Goal: Task Accomplishment & Management: Manage account settings

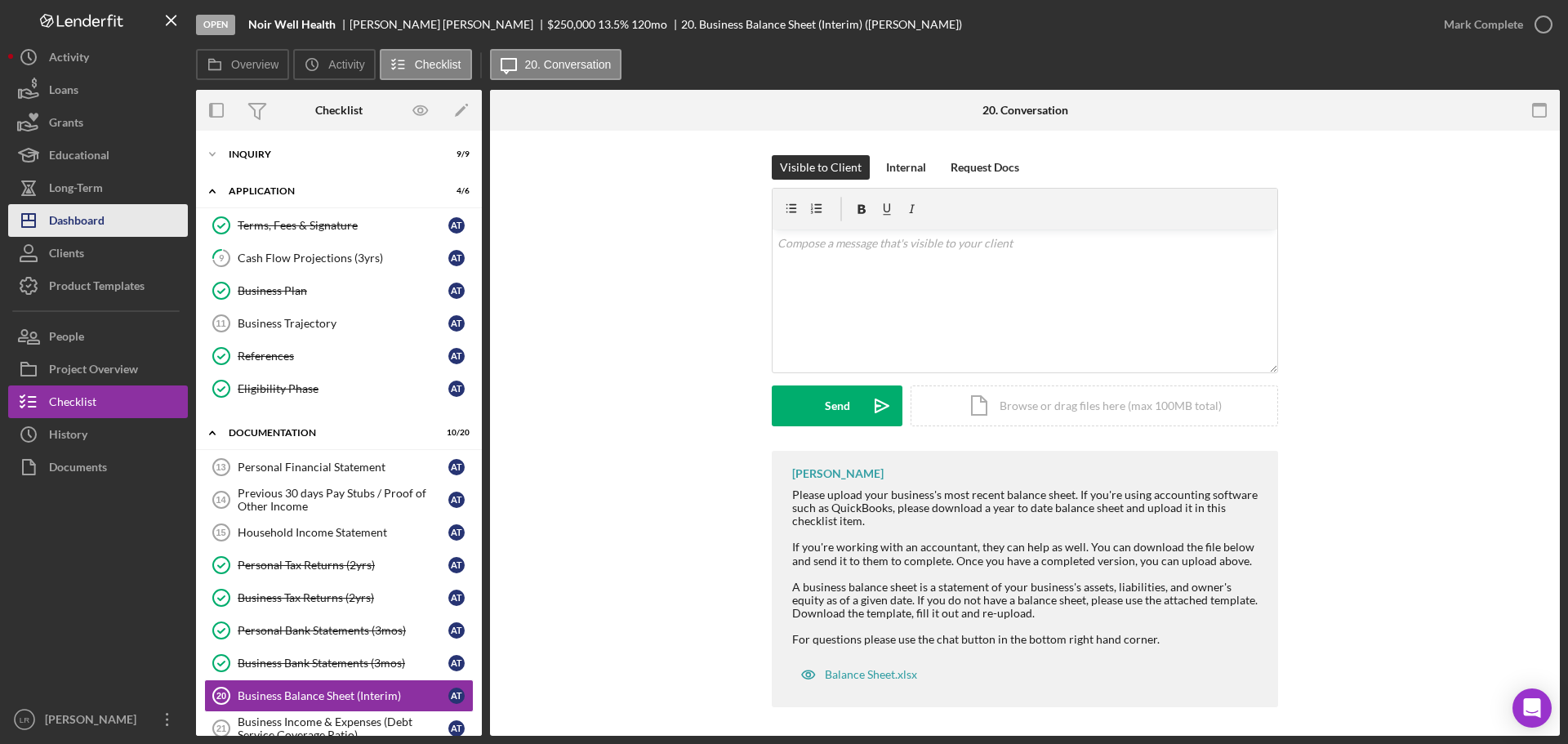
click at [115, 216] on button "Icon/Dashboard Dashboard" at bounding box center [98, 220] width 180 height 33
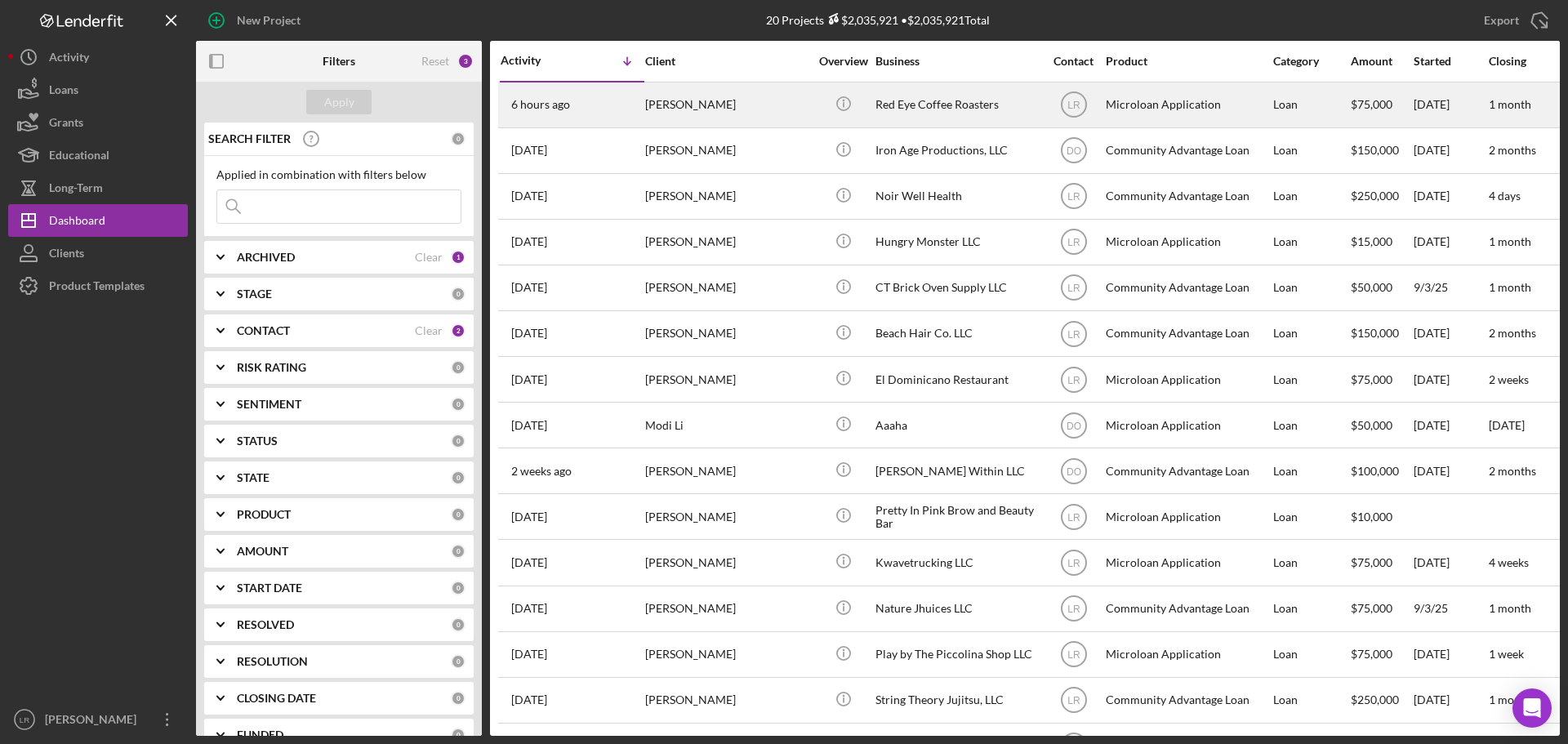
click at [739, 101] on div "Brendan Sternbach" at bounding box center [726, 104] width 163 height 43
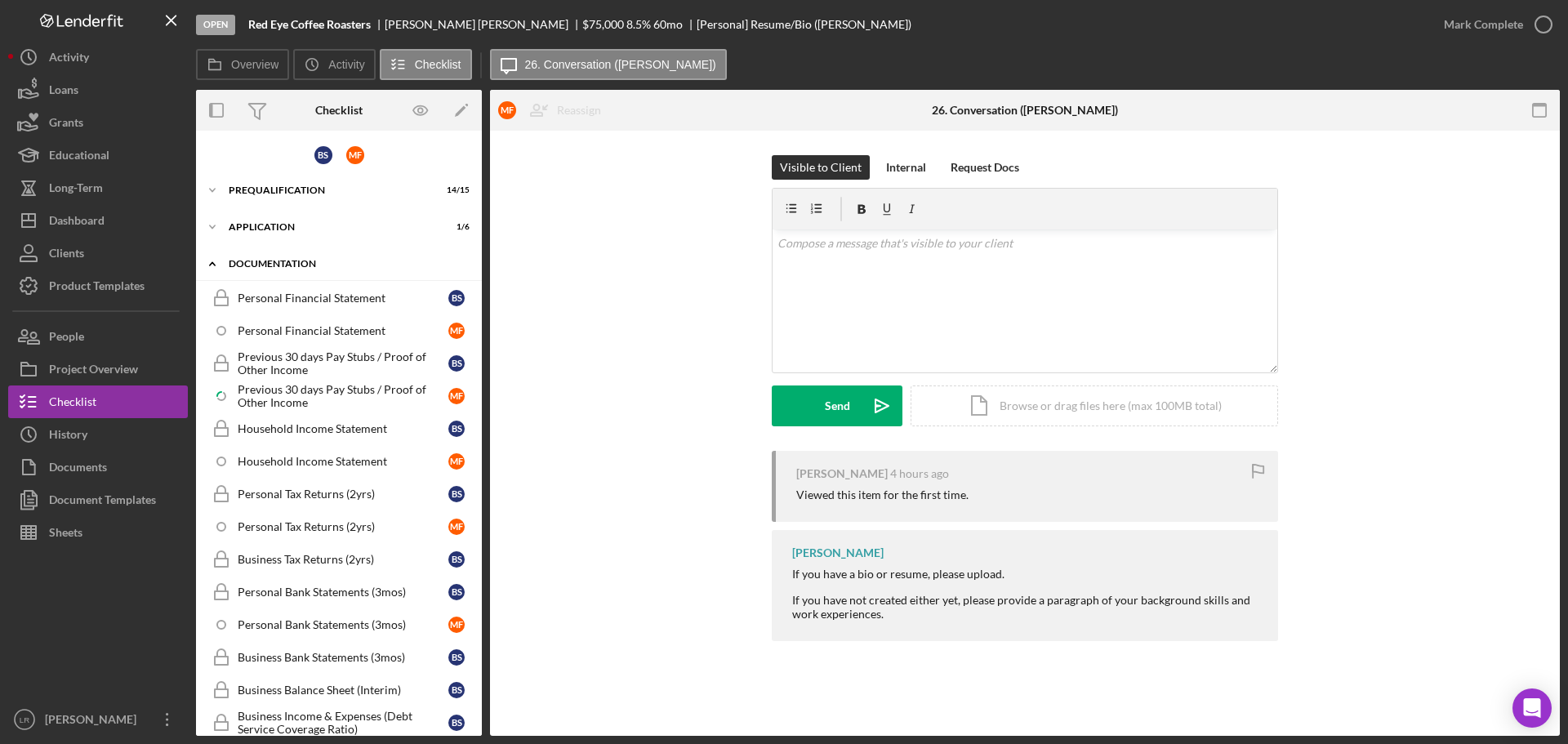
click at [328, 257] on div "Icon/Expander Documentation 0 / 26" at bounding box center [338, 264] width 286 height 34
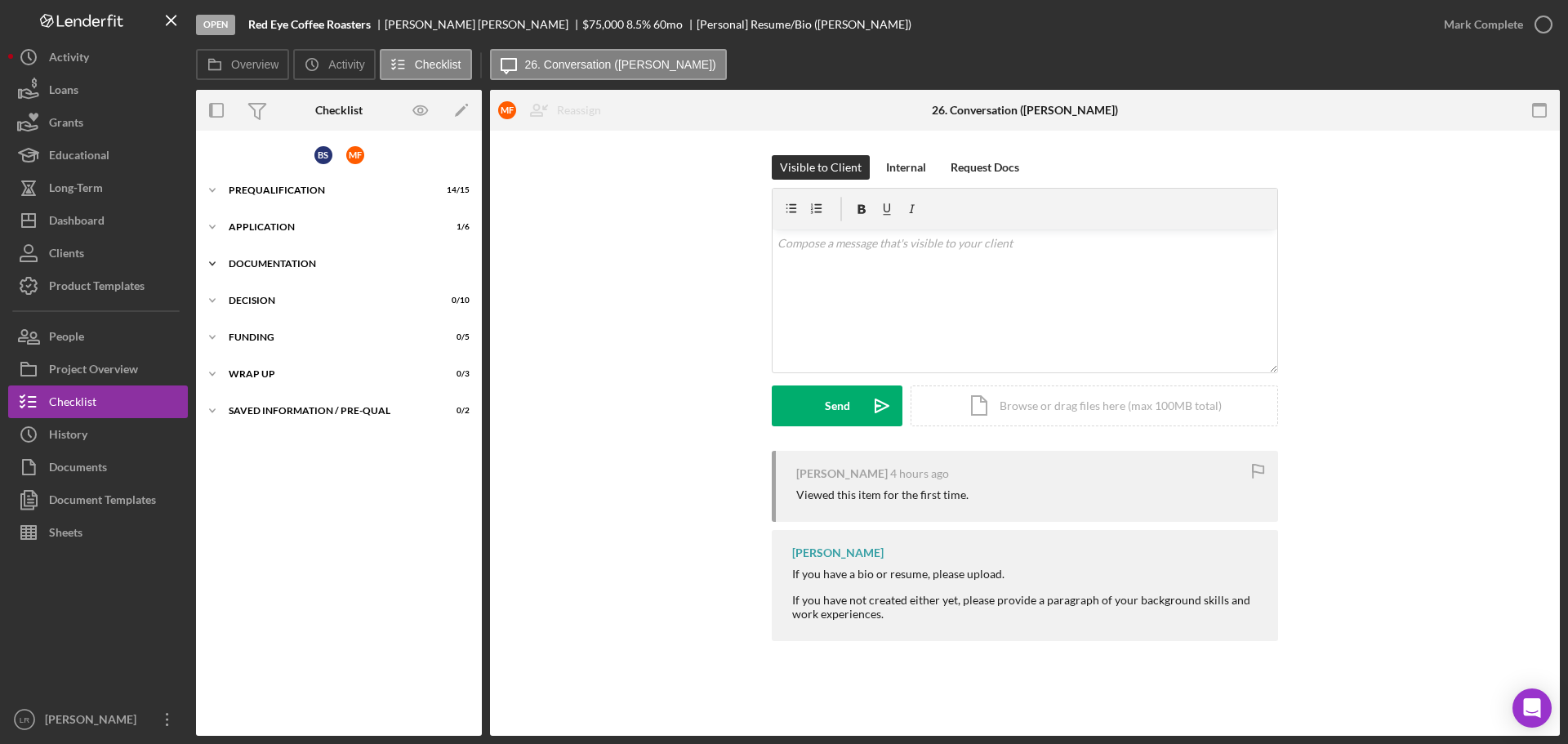
drag, startPoint x: 301, startPoint y: 266, endPoint x: 298, endPoint y: 236, distance: 30.1
click at [301, 263] on div "Documentation" at bounding box center [345, 264] width 233 height 10
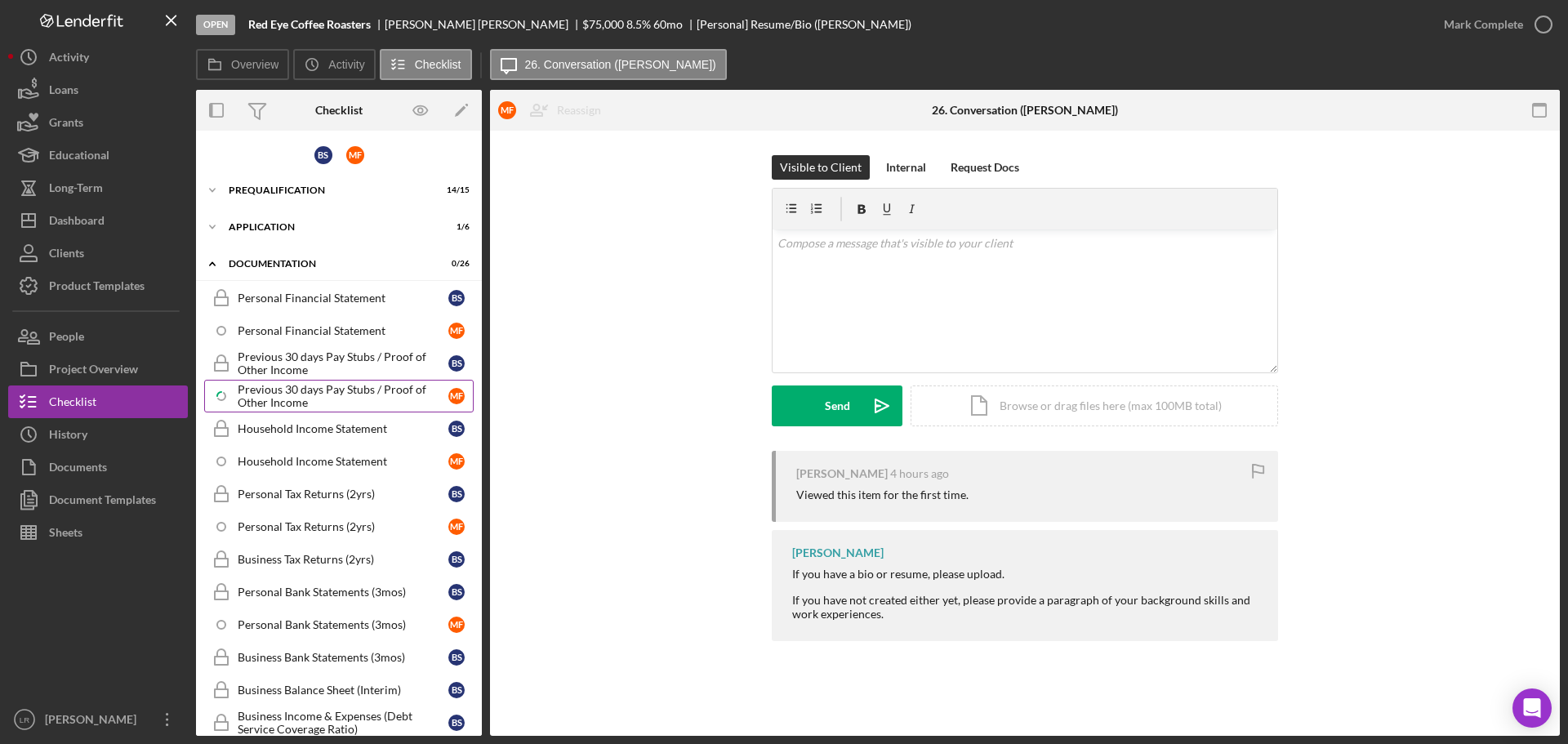
click at [356, 392] on div "Previous 30 days Pay Stubs / Proof of Other Income" at bounding box center [343, 396] width 210 height 26
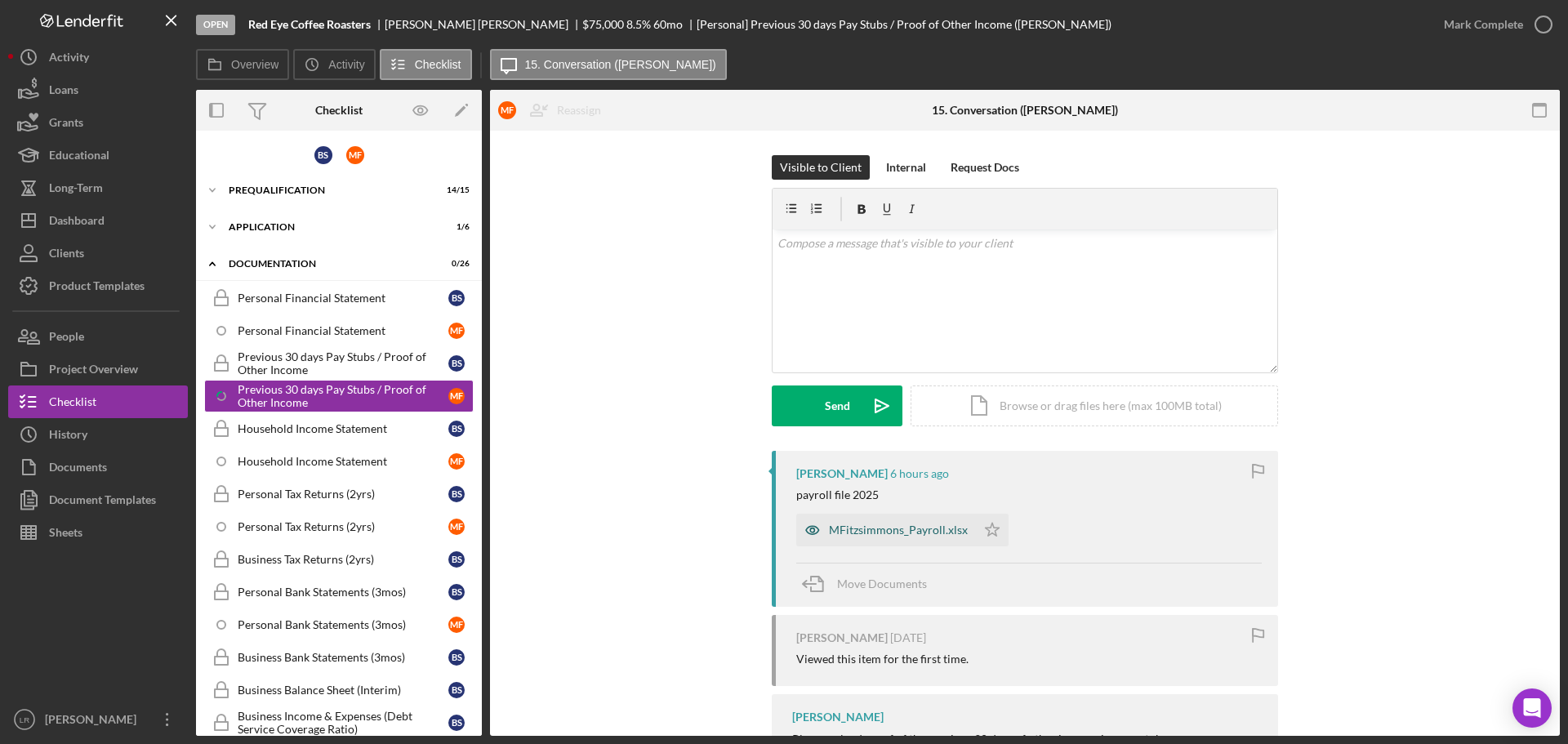
click at [847, 530] on div "MFitzsimmons_Payroll.xlsx" at bounding box center [898, 530] width 139 height 13
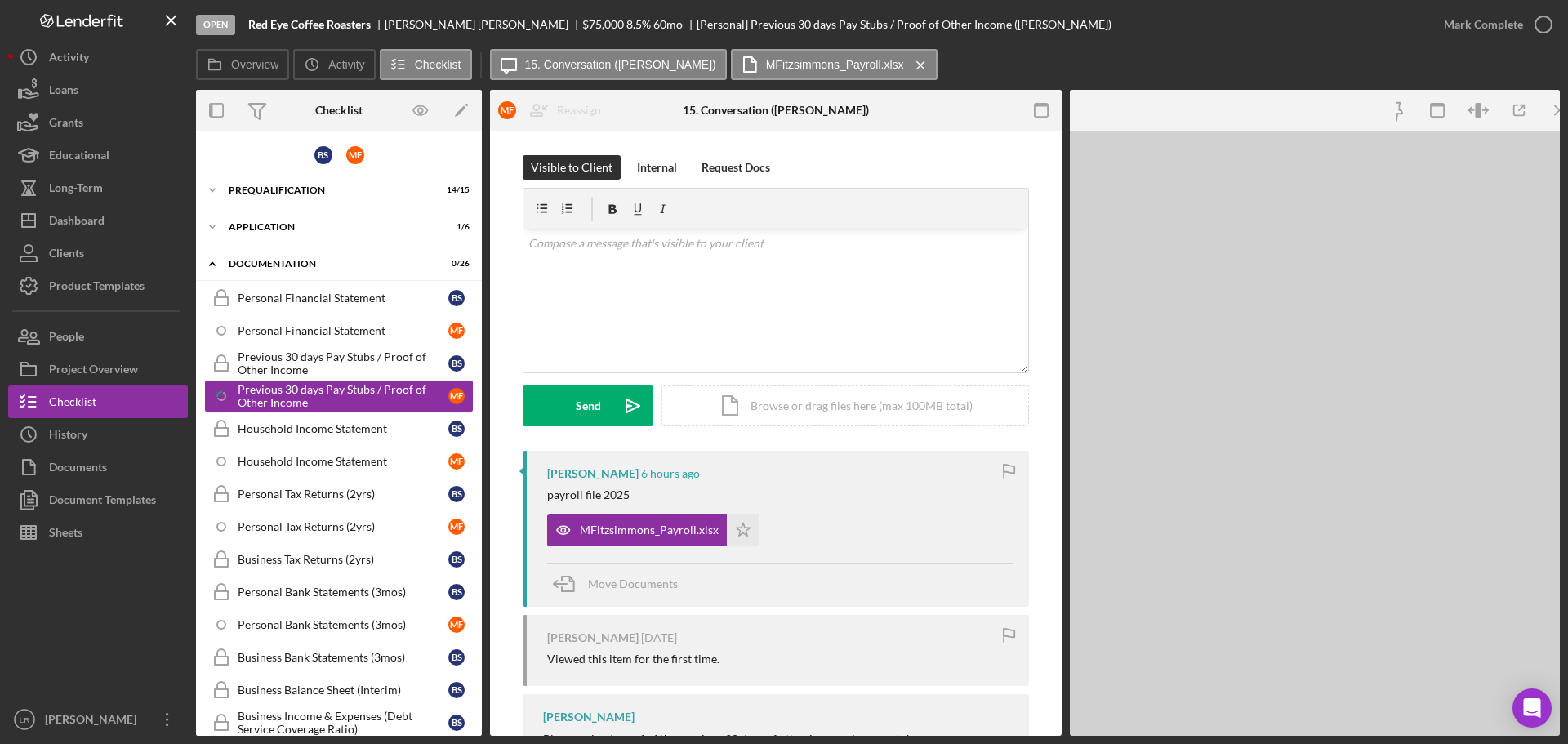
click at [850, 530] on div "MFitzsimmons_Payroll.xlsx Icon/Star" at bounding box center [780, 526] width 466 height 41
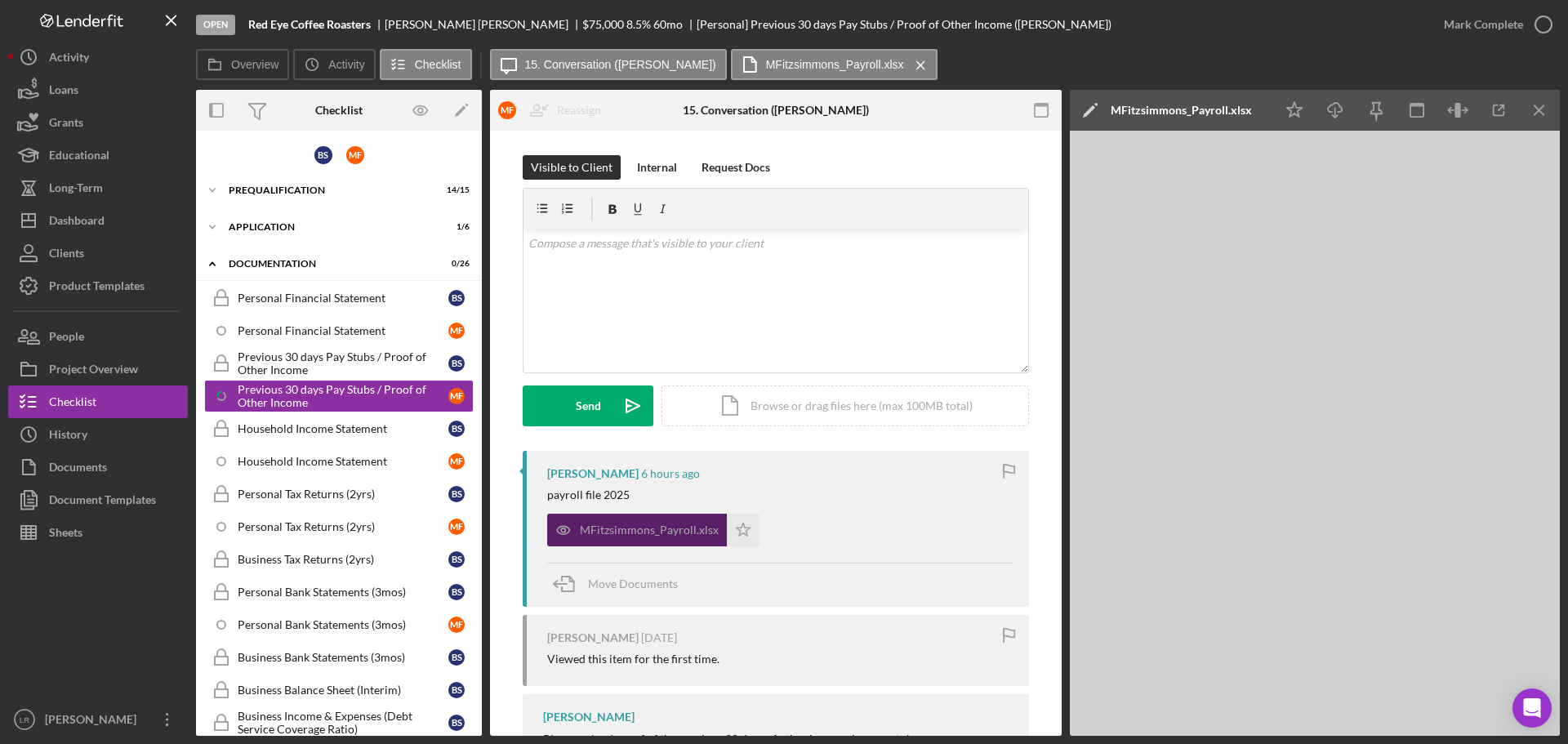
click at [658, 529] on div "MFitzsimmons_Payroll.xlsx" at bounding box center [649, 530] width 139 height 13
click at [1497, 105] on icon "button" at bounding box center [1498, 110] width 10 height 10
click at [661, 536] on div "MFitzsimmons_Payroll.xlsx" at bounding box center [649, 530] width 139 height 13
click at [1093, 110] on icon "Icon/Edit" at bounding box center [1090, 110] width 41 height 41
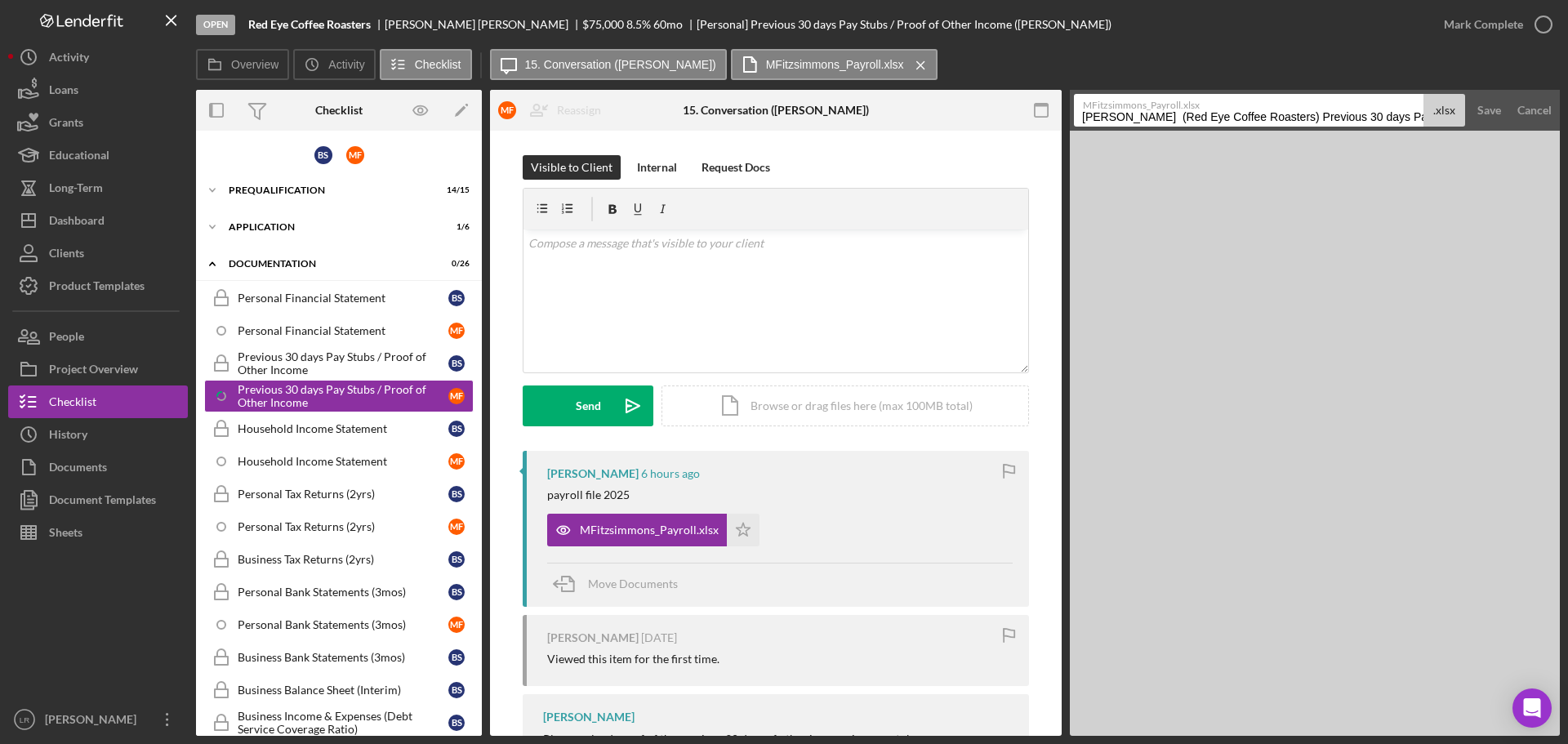
click at [1344, 111] on input "Fitzsimmons, Melissa (Red Eye Coffee Roasters) Previous 30 days Pay Stubs / Pro…" at bounding box center [1248, 110] width 349 height 33
drag, startPoint x: 1338, startPoint y: 118, endPoint x: 364, endPoint y: 203, distance: 977.7
click at [364, 203] on div "Overview Internal Workflow Stage Open Icon/Dropdown Arrow Archive (can unarchiv…" at bounding box center [877, 413] width 1364 height 646
drag, startPoint x: 1173, startPoint y: 118, endPoint x: 578, endPoint y: 185, distance: 598.8
click at [578, 185] on div "Overview Internal Workflow Stage Open Icon/Dropdown Arrow Archive (can unarchiv…" at bounding box center [877, 413] width 1364 height 646
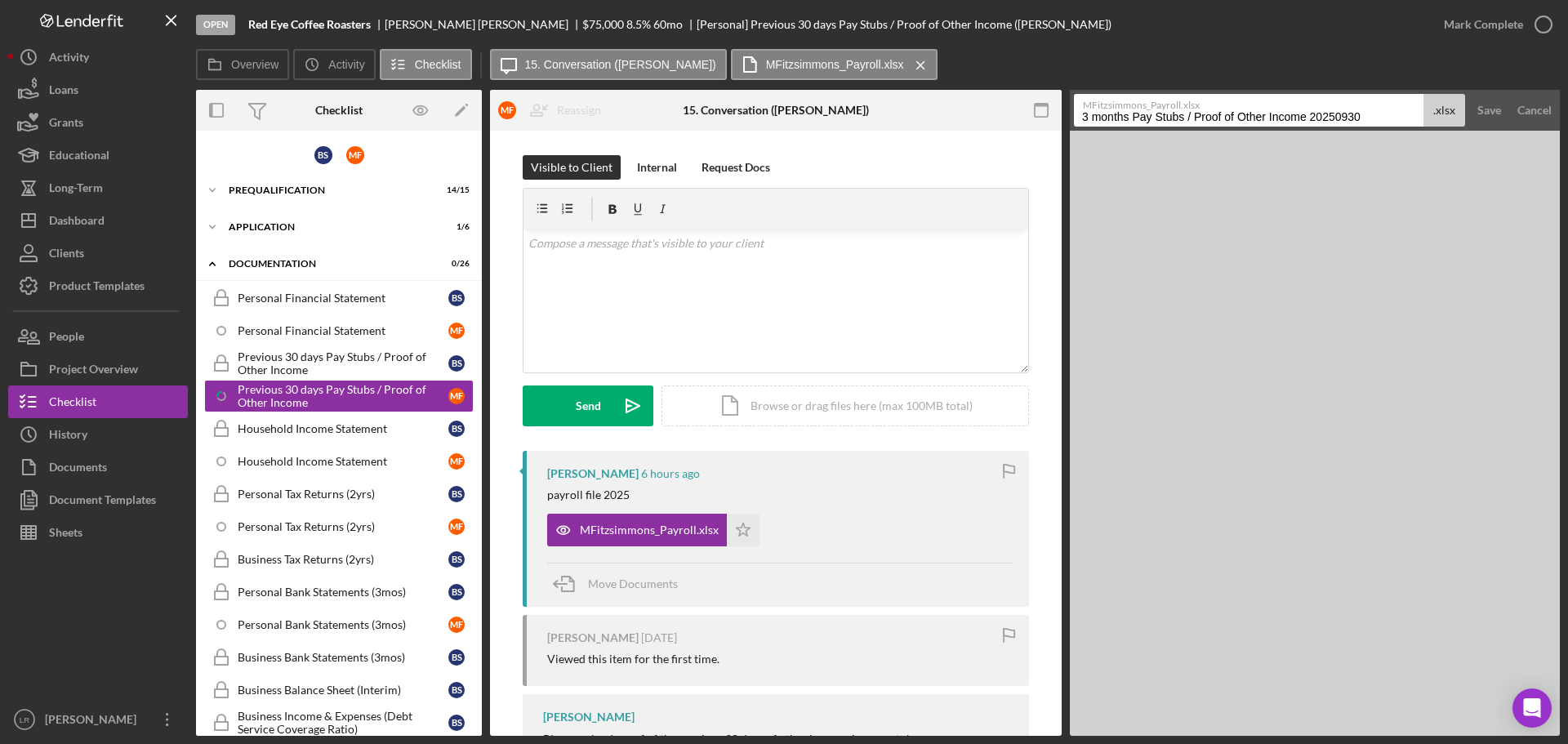
drag, startPoint x: 1132, startPoint y: 116, endPoint x: 885, endPoint y: 136, distance: 247.8
click at [885, 136] on div "Overview Internal Workflow Stage Open Icon/Dropdown Arrow Archive (can unarchiv…" at bounding box center [877, 413] width 1364 height 646
drag, startPoint x: 1139, startPoint y: 116, endPoint x: 1518, endPoint y: 74, distance: 381.3
click at [1518, 74] on div "Overview Icon/History Activity Checklist Icon/Message 15. Conversation (Melissa…" at bounding box center [877, 393] width 1364 height 687
paste input "3 months"
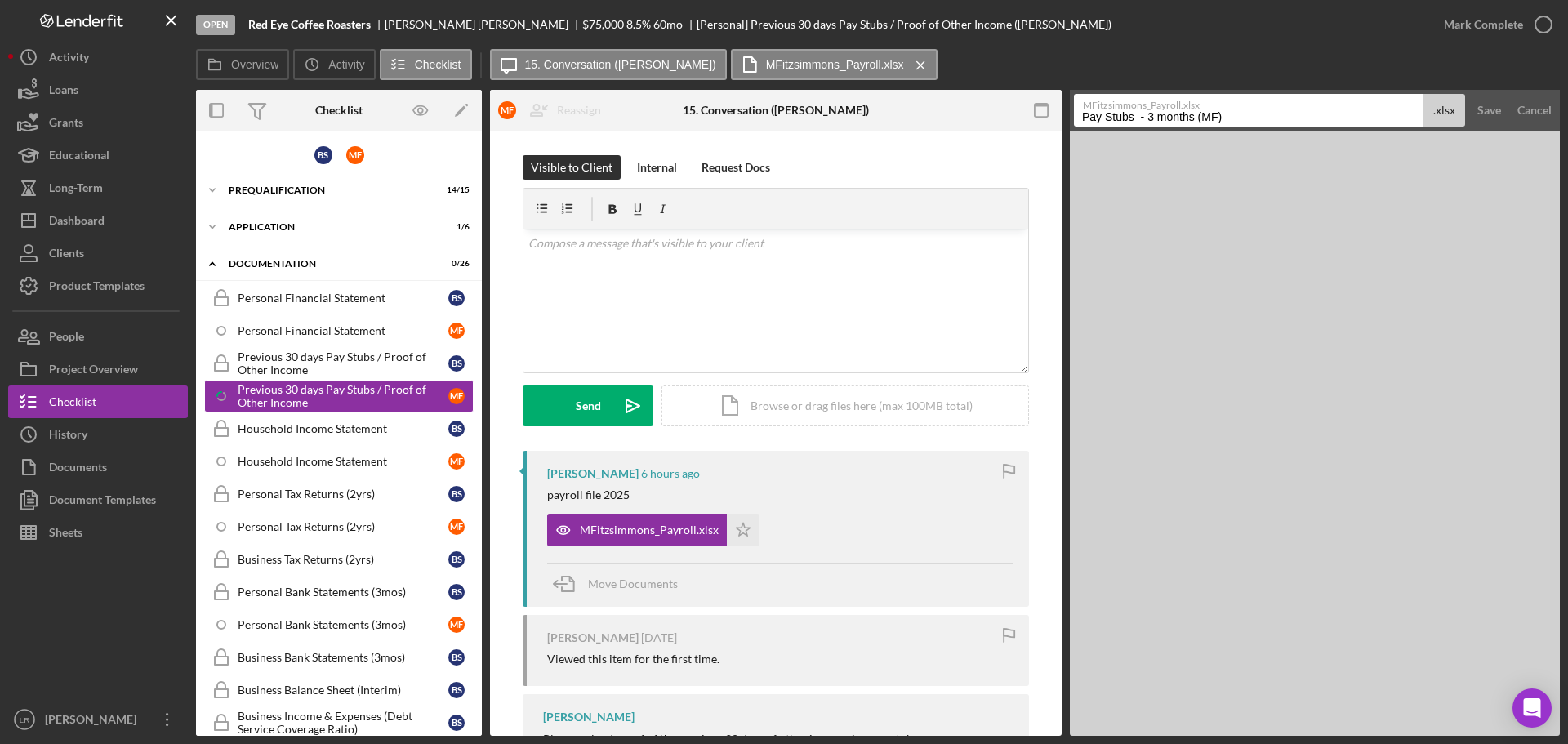
type input "Pay Stubs - 3 months (MF)"
click at [1469, 94] on button "Save" at bounding box center [1489, 110] width 40 height 33
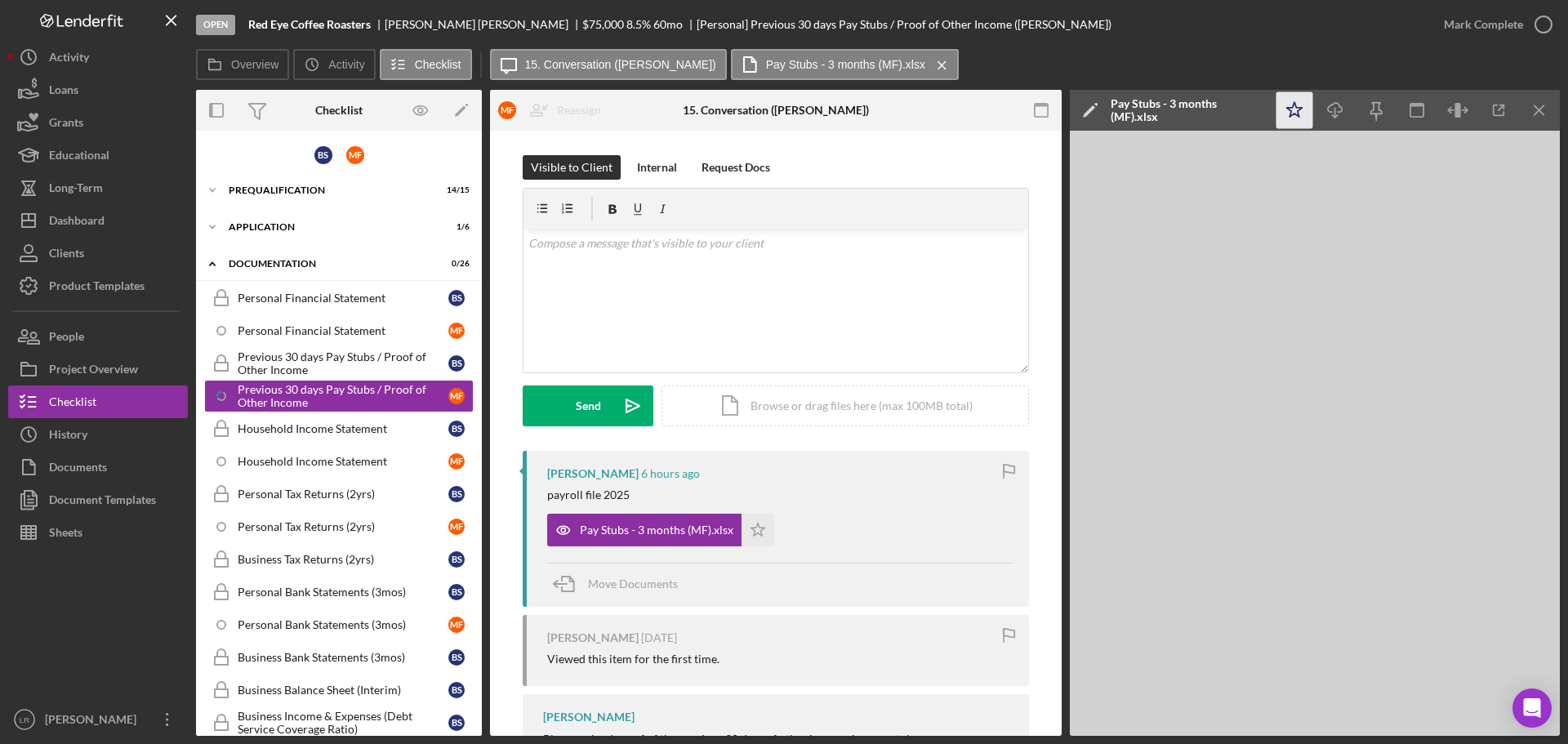
click at [1298, 113] on polygon "button" at bounding box center [1294, 110] width 16 height 15
click at [1326, 108] on icon "Icon/Download" at bounding box center [1335, 110] width 36 height 36
click at [1544, 20] on icon "button" at bounding box center [1544, 24] width 41 height 41
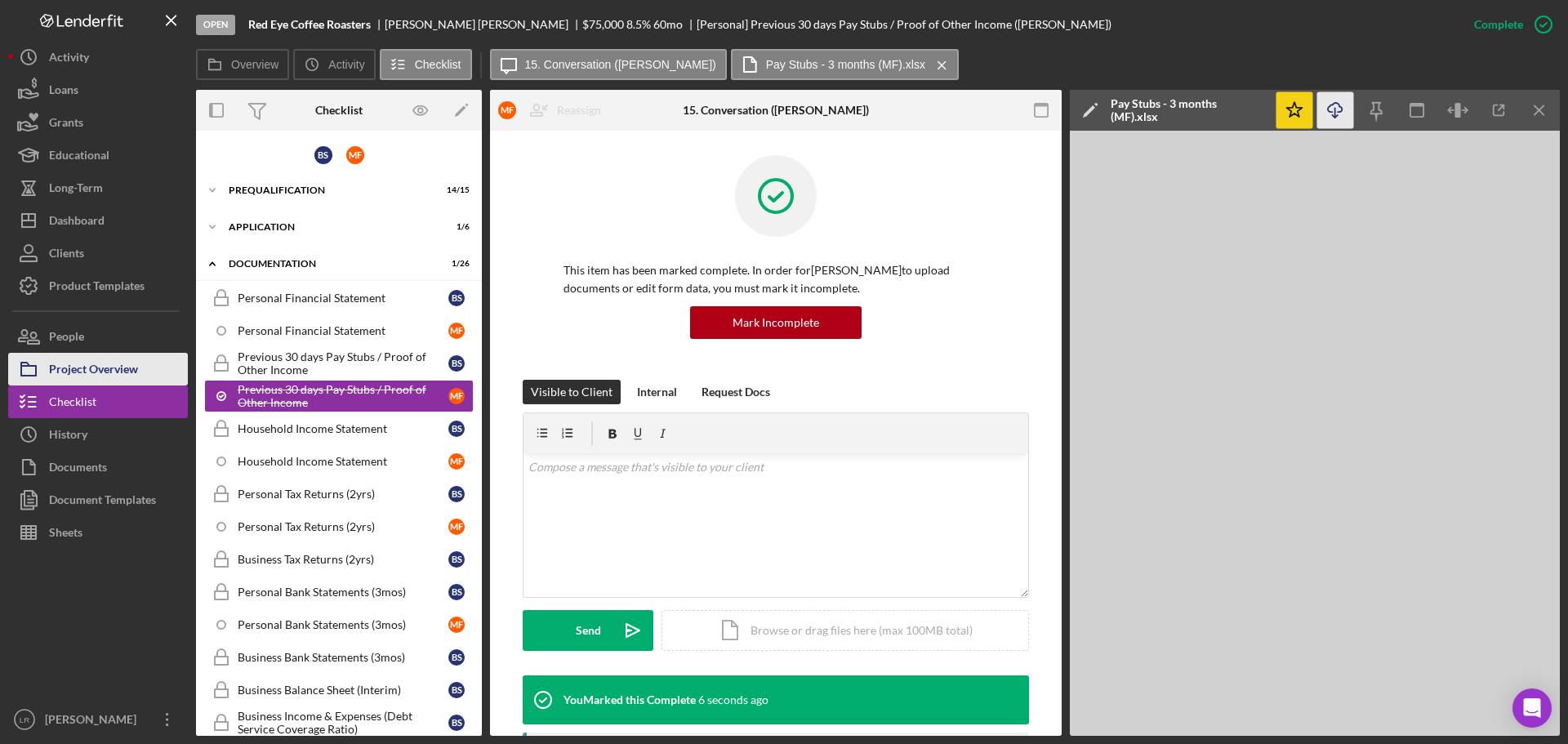
click at [101, 363] on div "Project Overview" at bounding box center [94, 371] width 89 height 36
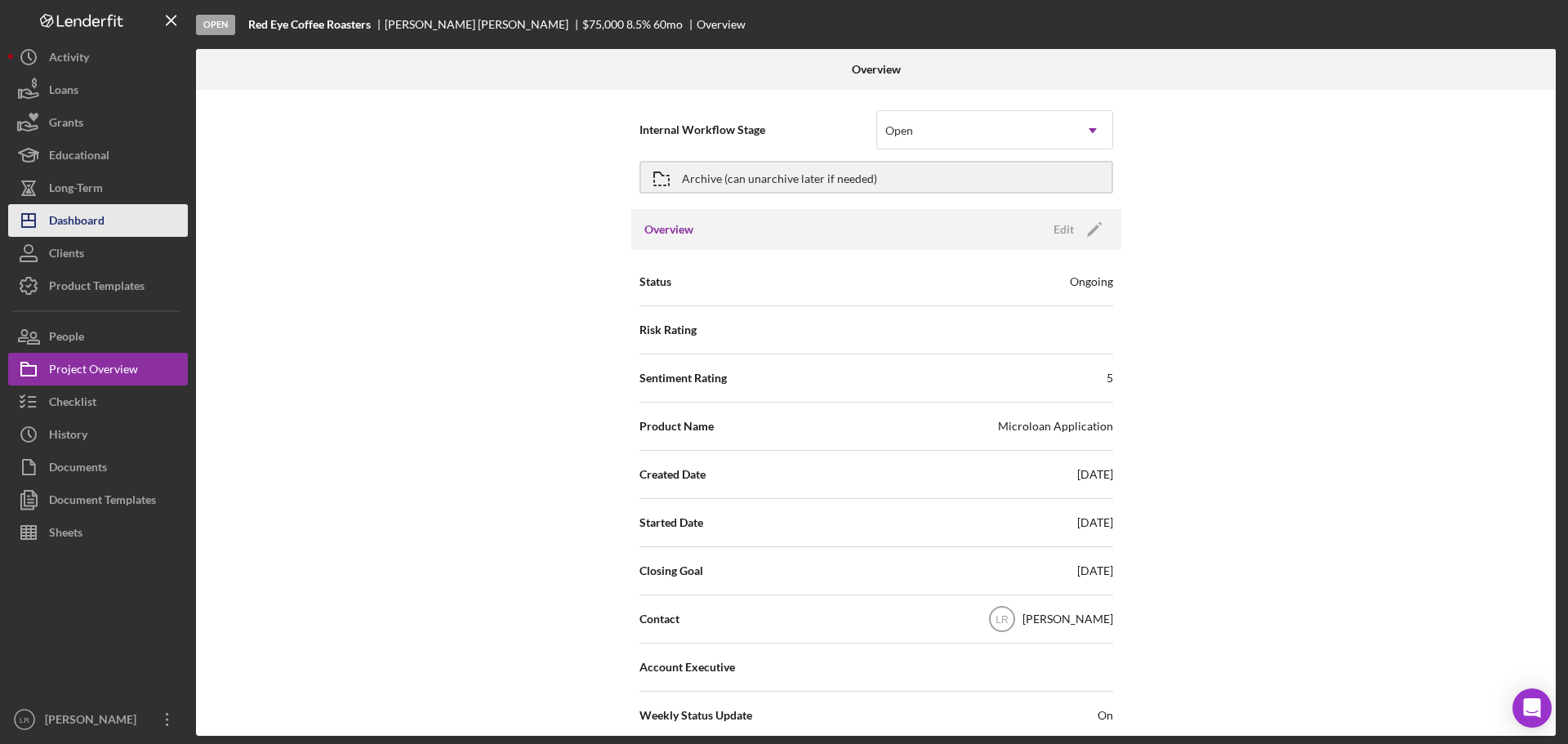
click at [93, 216] on div "Dashboard" at bounding box center [77, 222] width 56 height 36
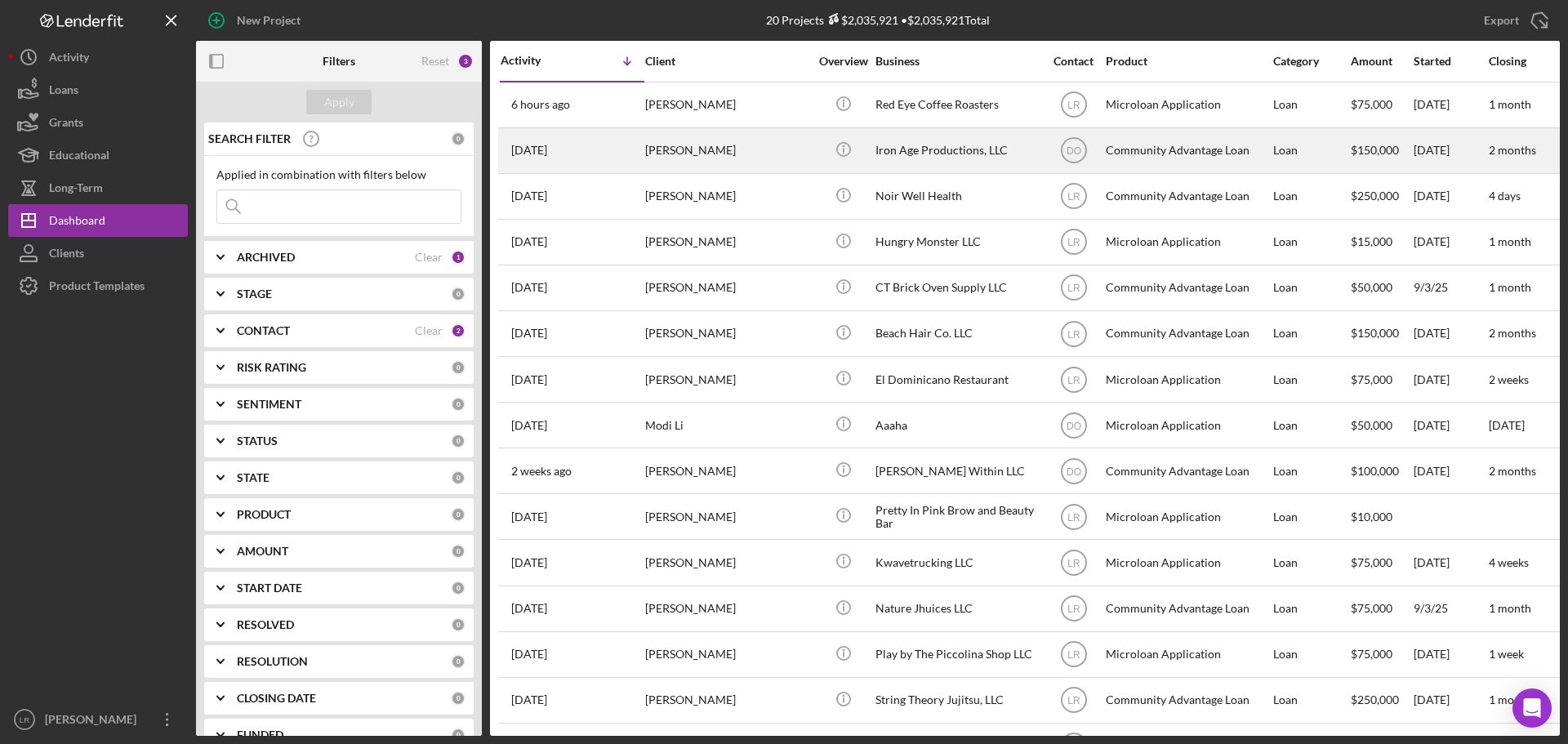
click at [681, 146] on div "Jon Santana" at bounding box center [726, 151] width 163 height 43
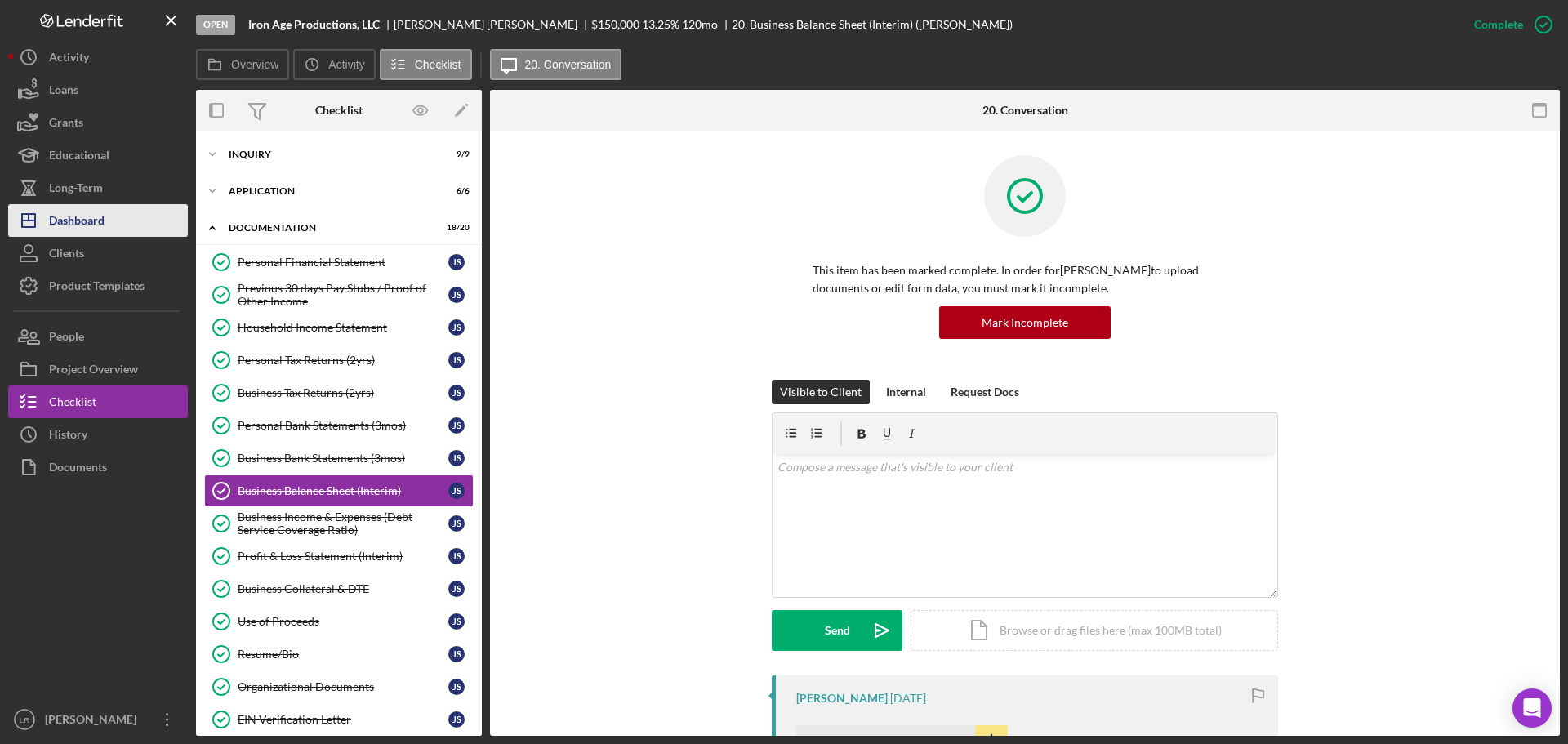
click at [91, 219] on div "Dashboard" at bounding box center [77, 222] width 56 height 36
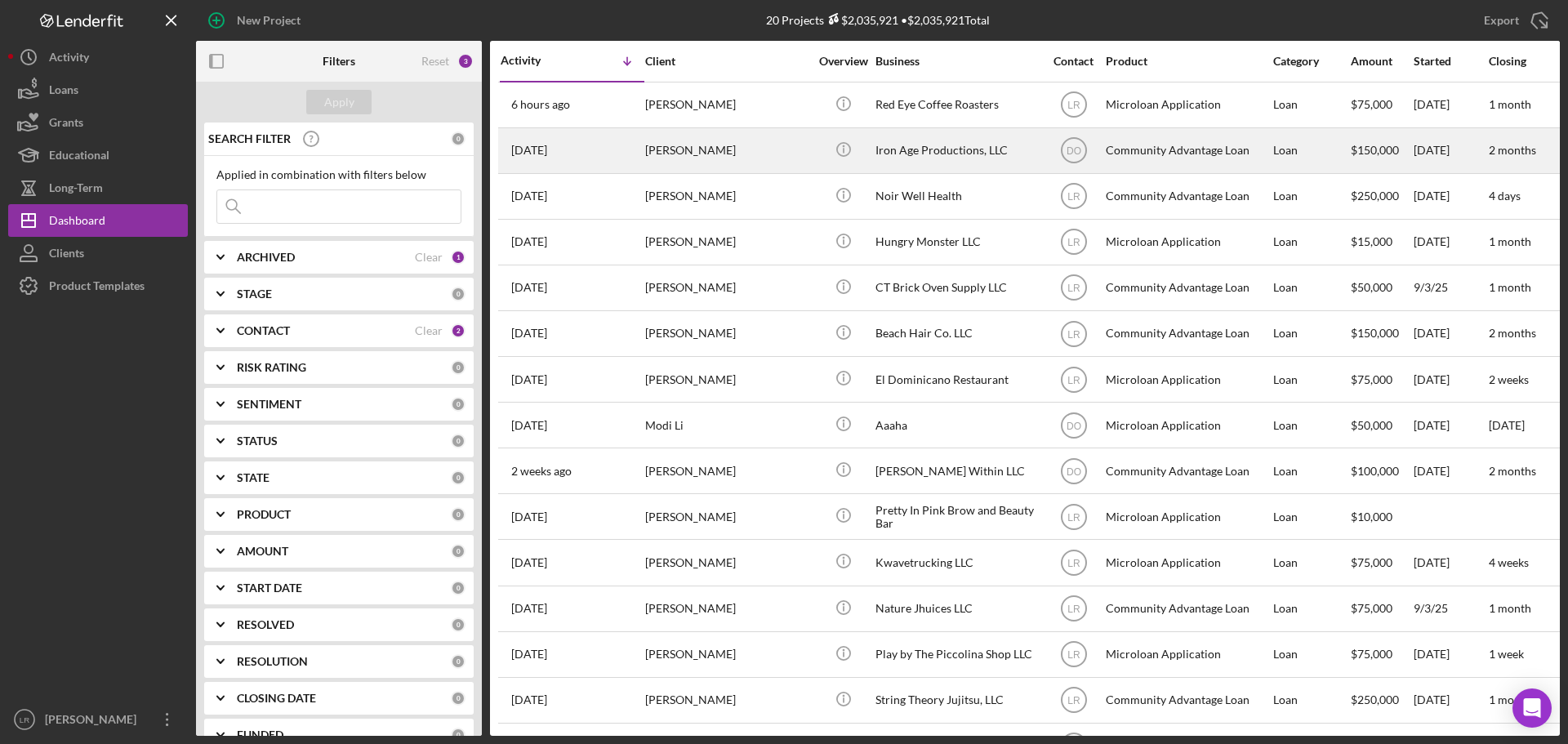
click at [705, 144] on div "Jon Santana" at bounding box center [726, 151] width 163 height 43
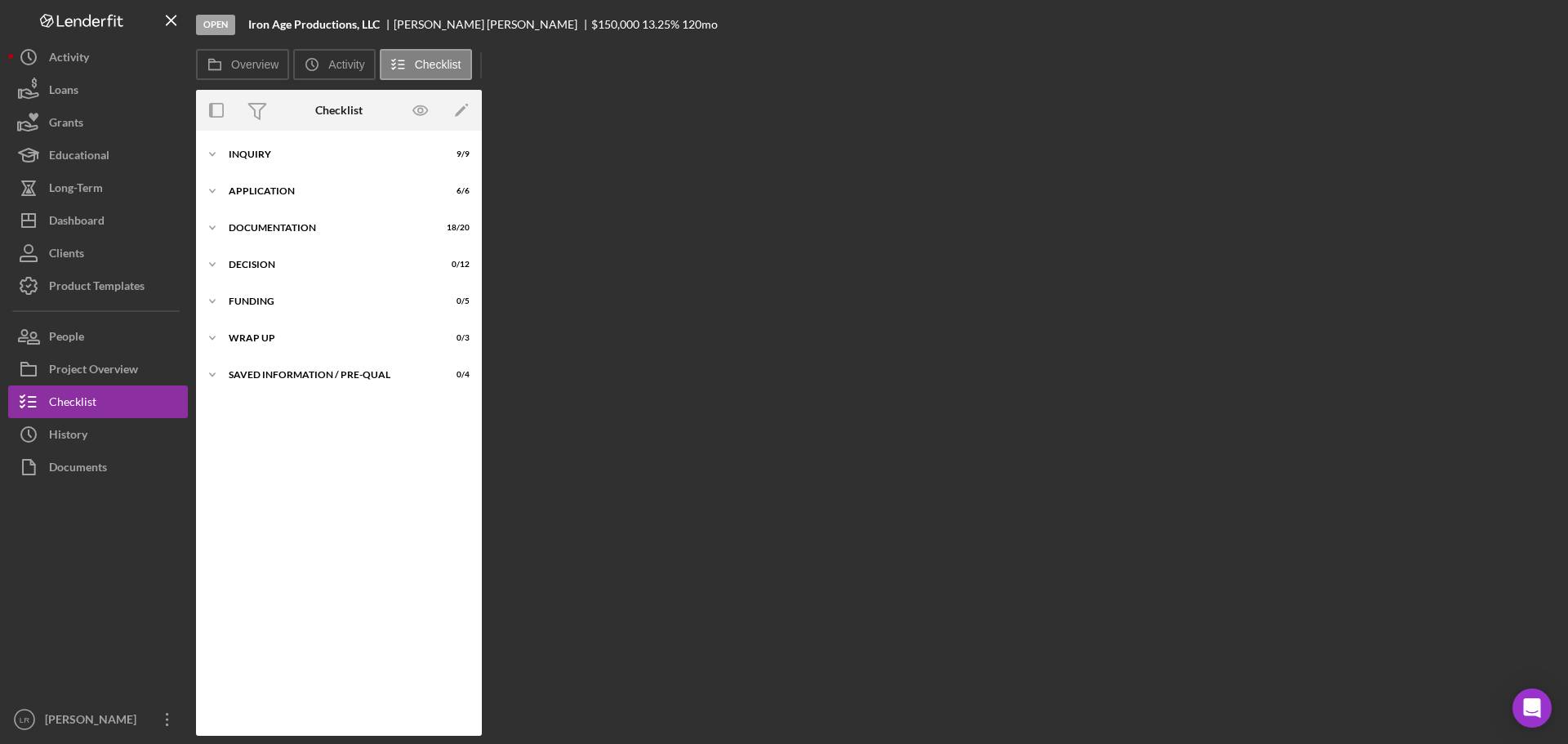
scroll to position [57, 0]
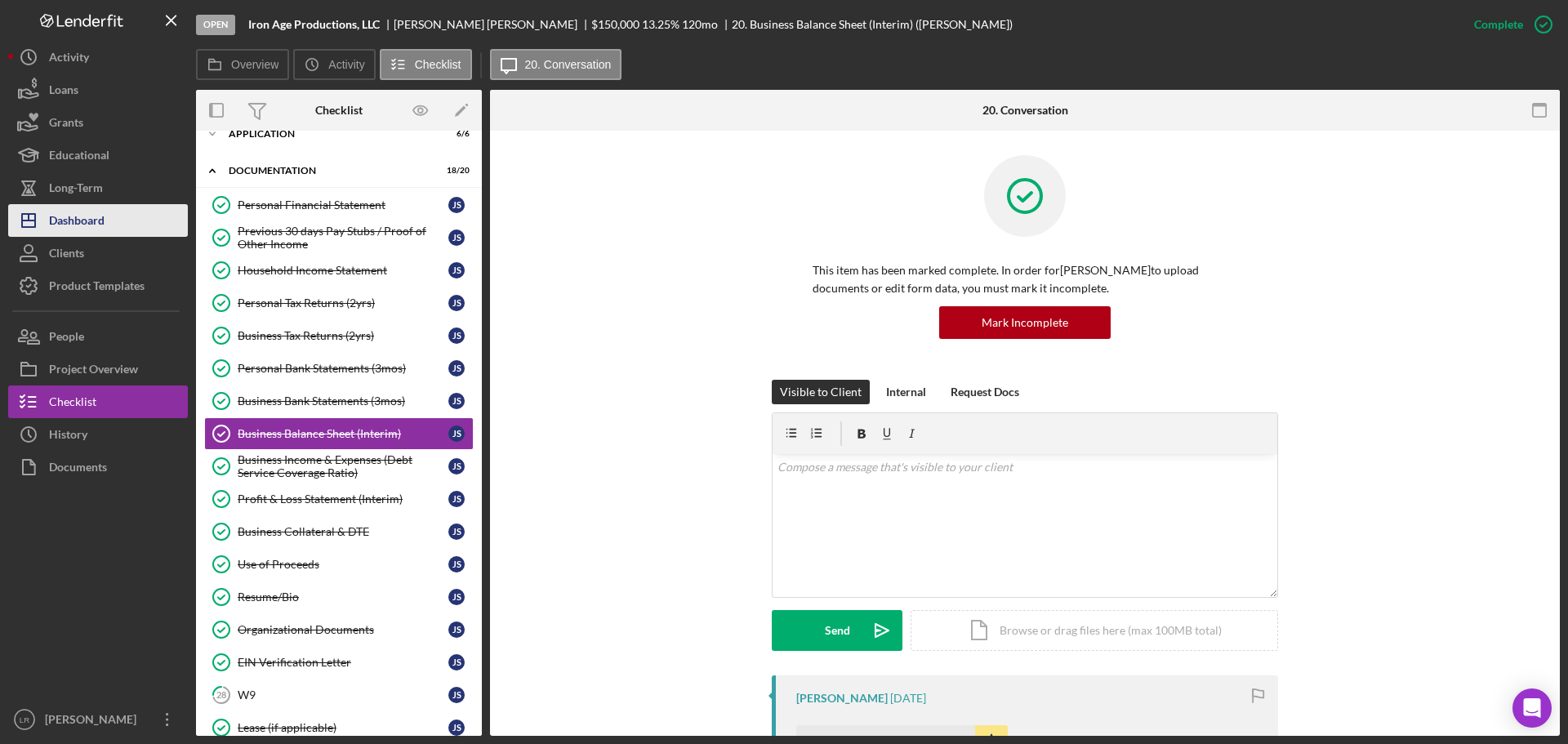
click at [104, 217] on div "Dashboard" at bounding box center [77, 222] width 56 height 36
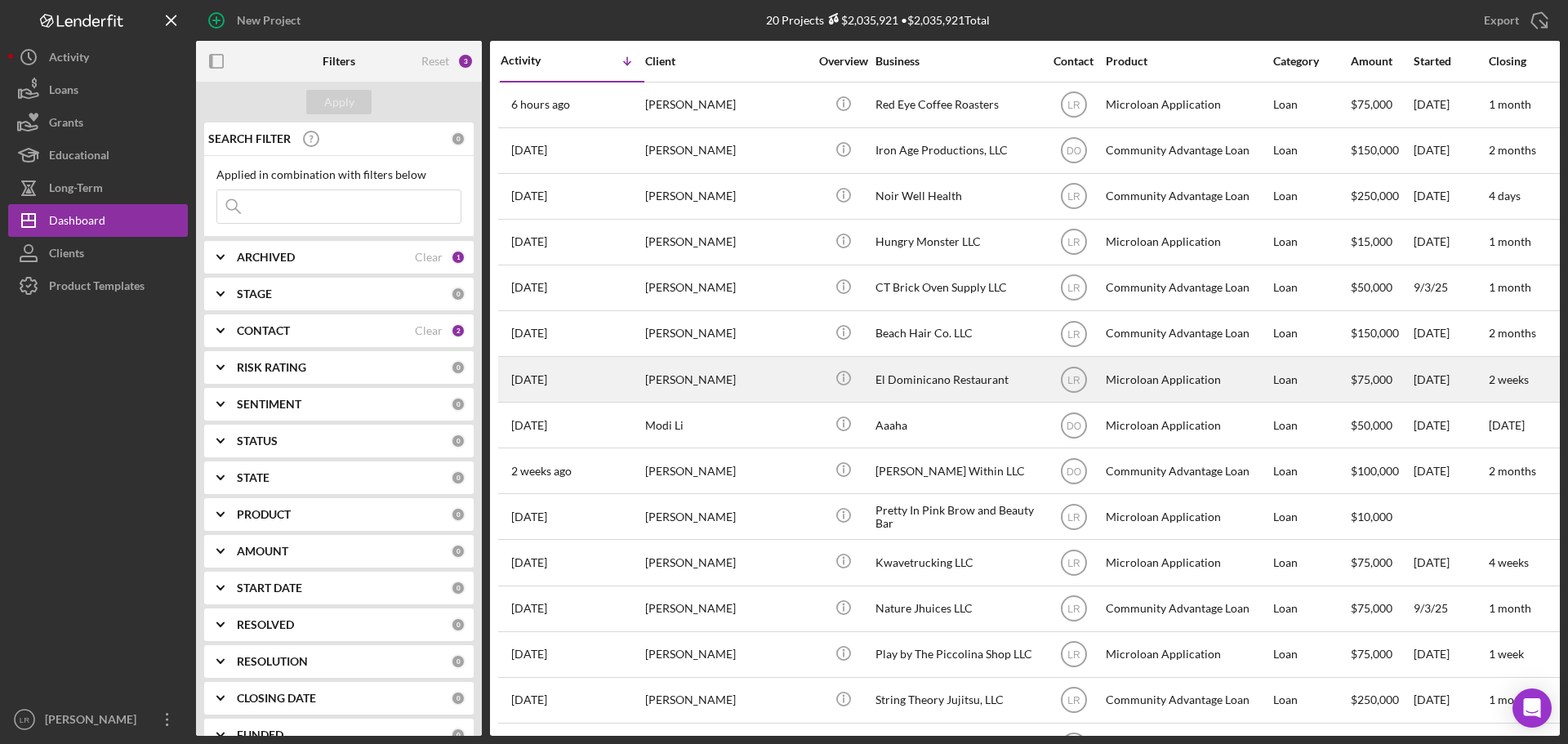
click at [708, 375] on div "Agustina Aponte" at bounding box center [726, 379] width 163 height 43
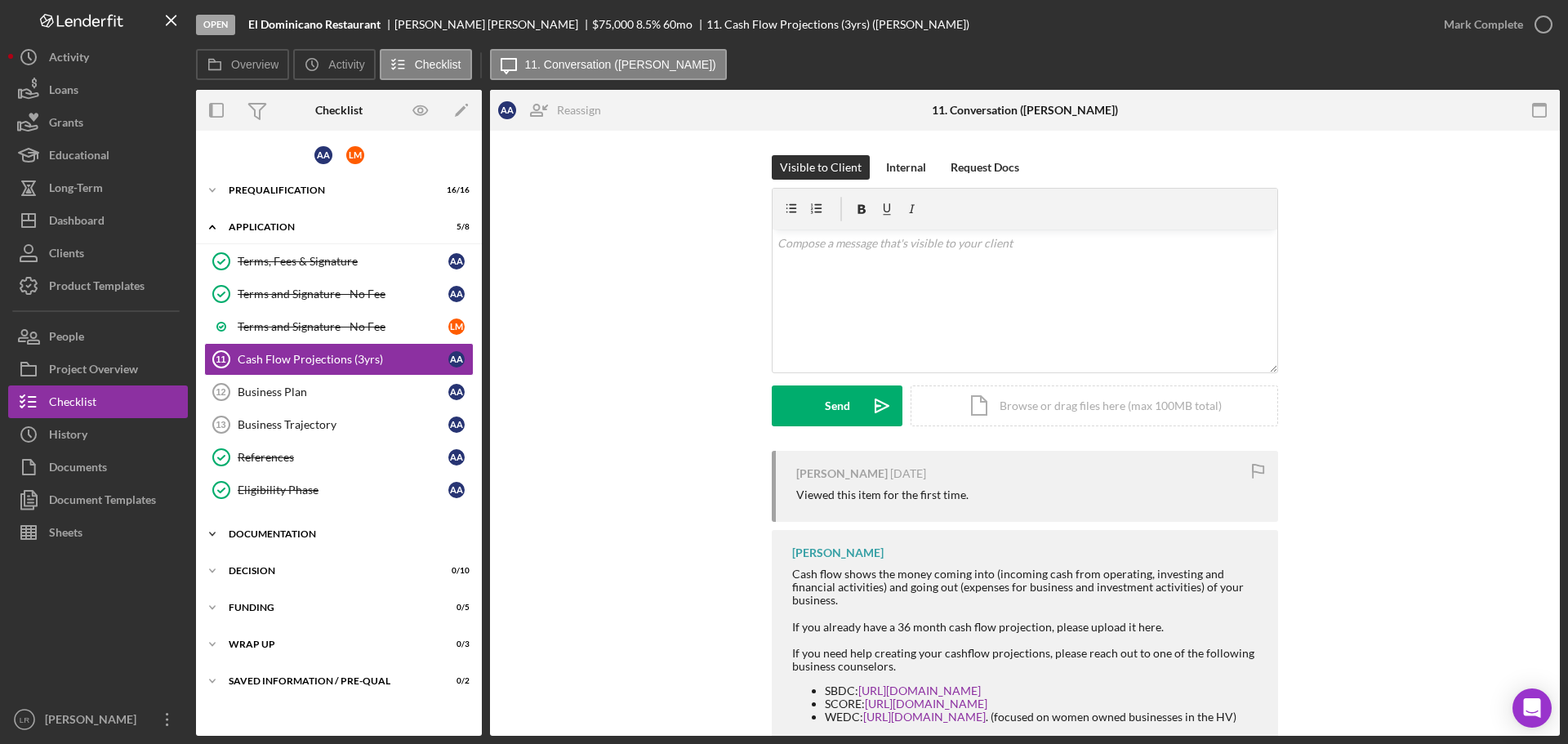
click at [316, 536] on div "Documentation" at bounding box center [345, 534] width 233 height 10
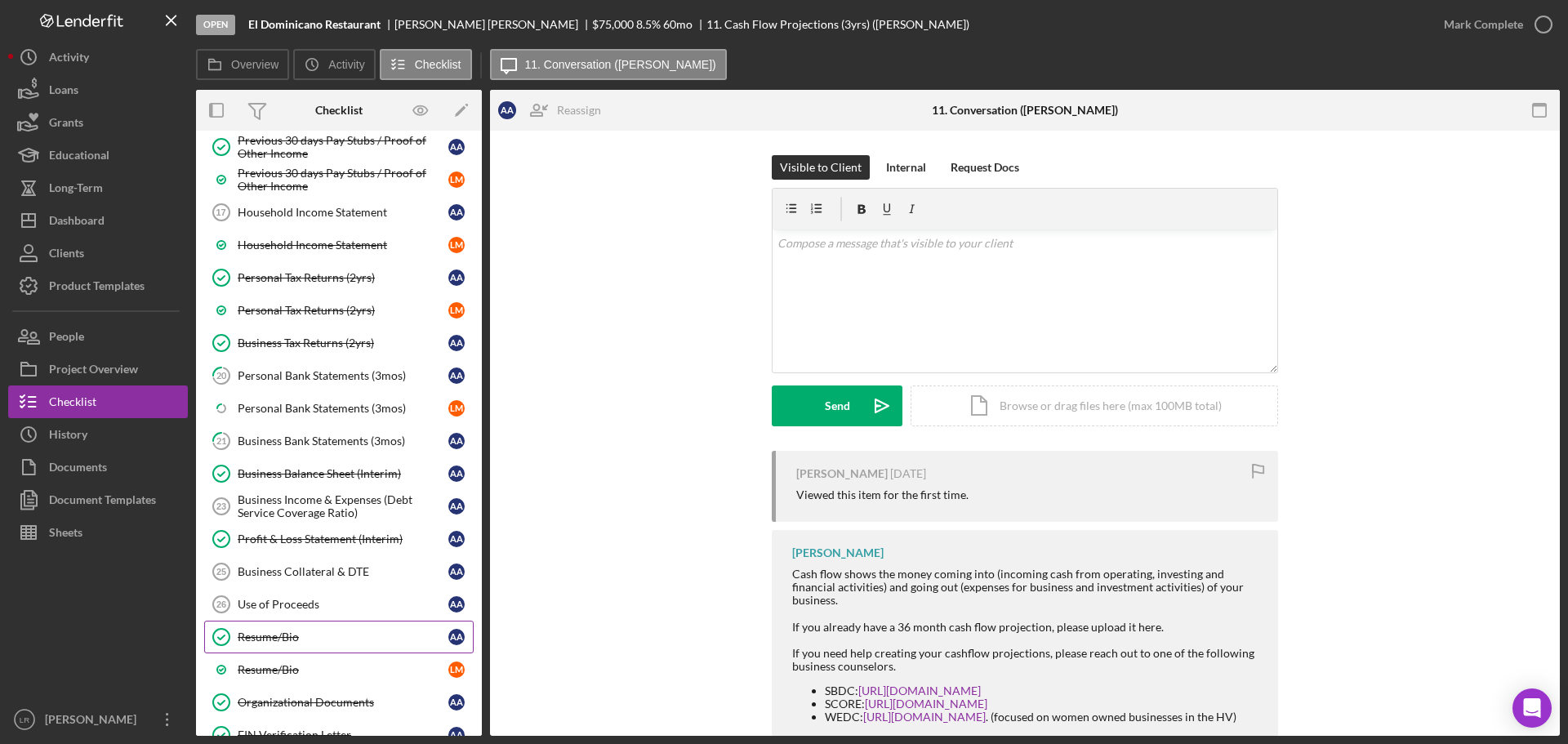
scroll to position [572, 0]
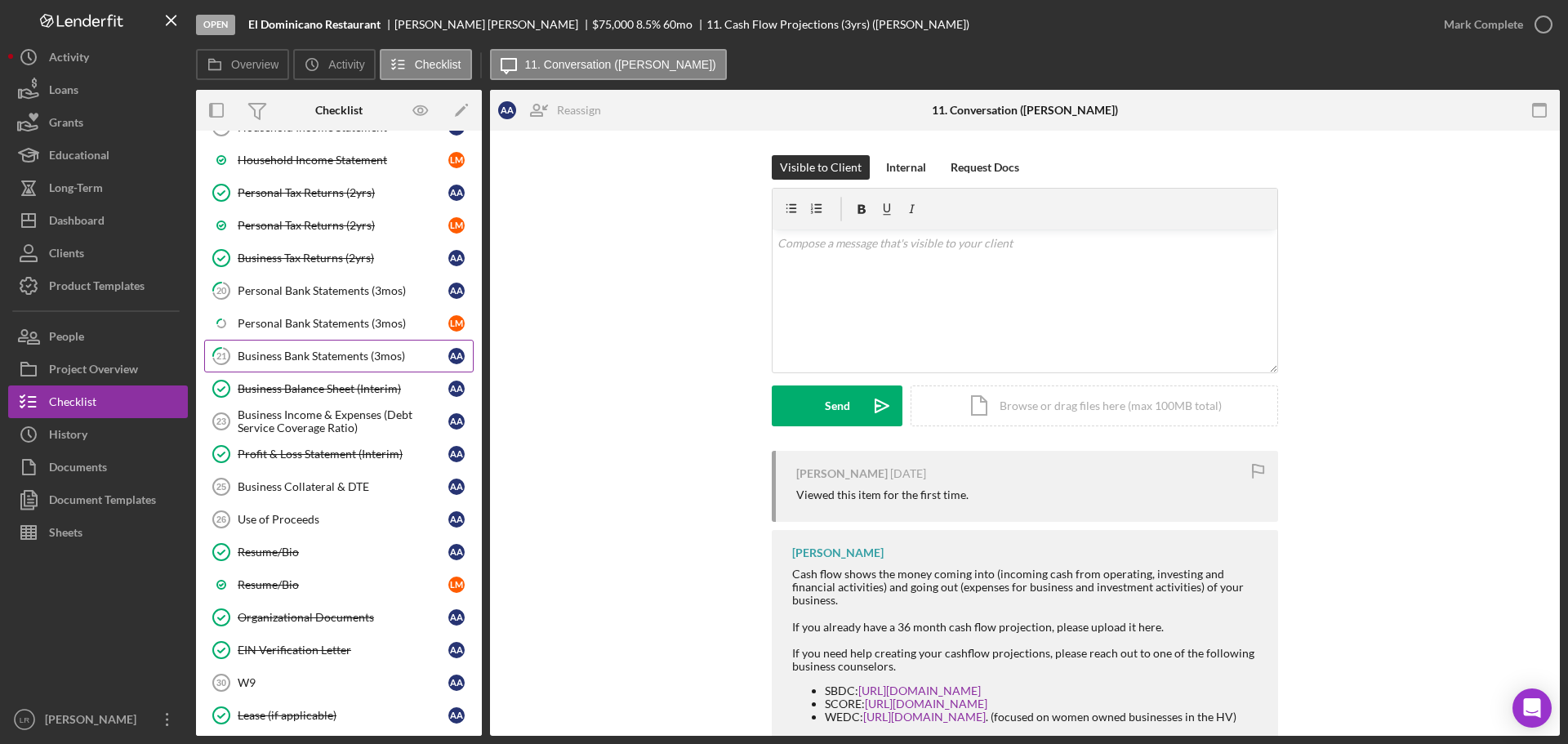
click at [344, 353] on div "Business Bank Statements (3mos)" at bounding box center [343, 356] width 210 height 13
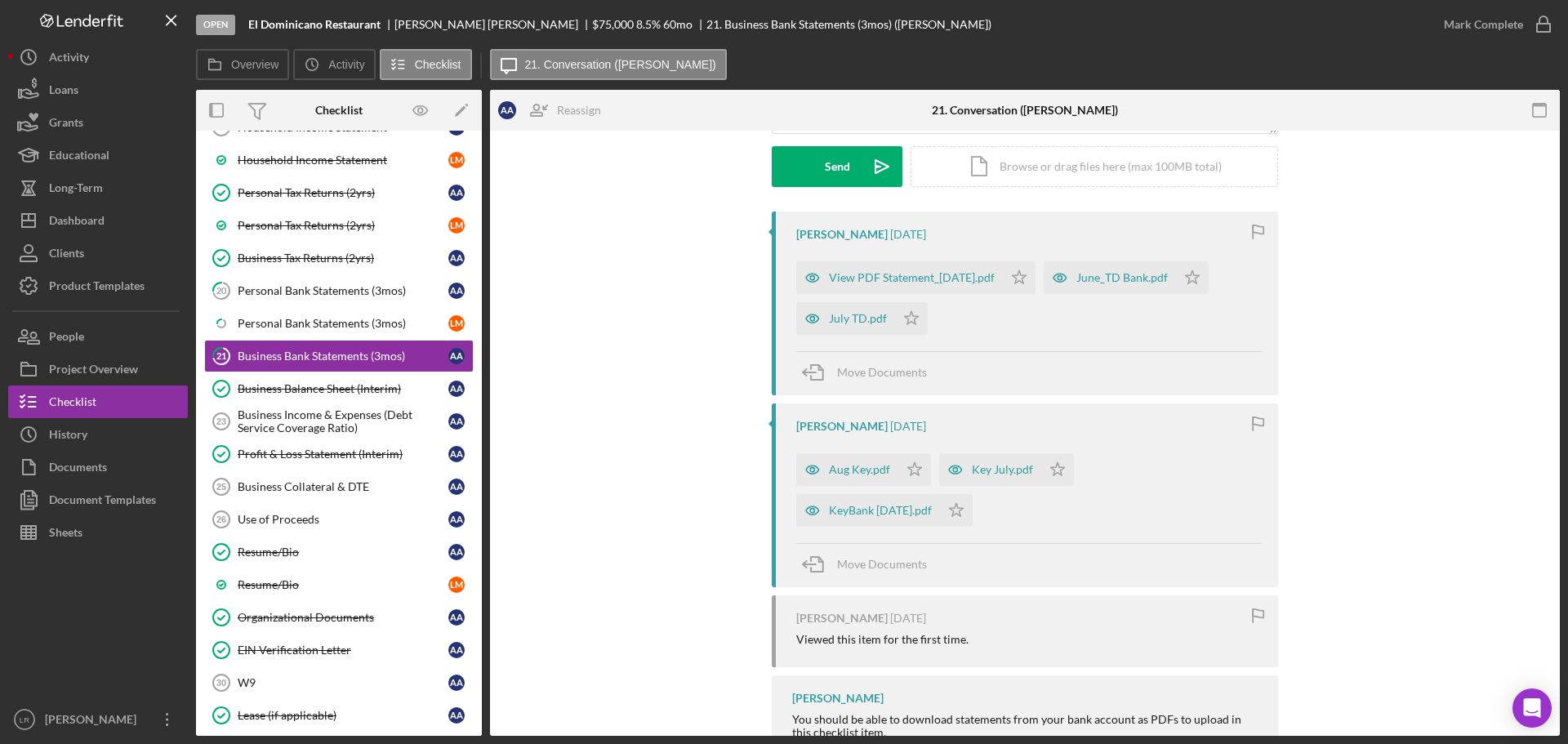
scroll to position [245, 0]
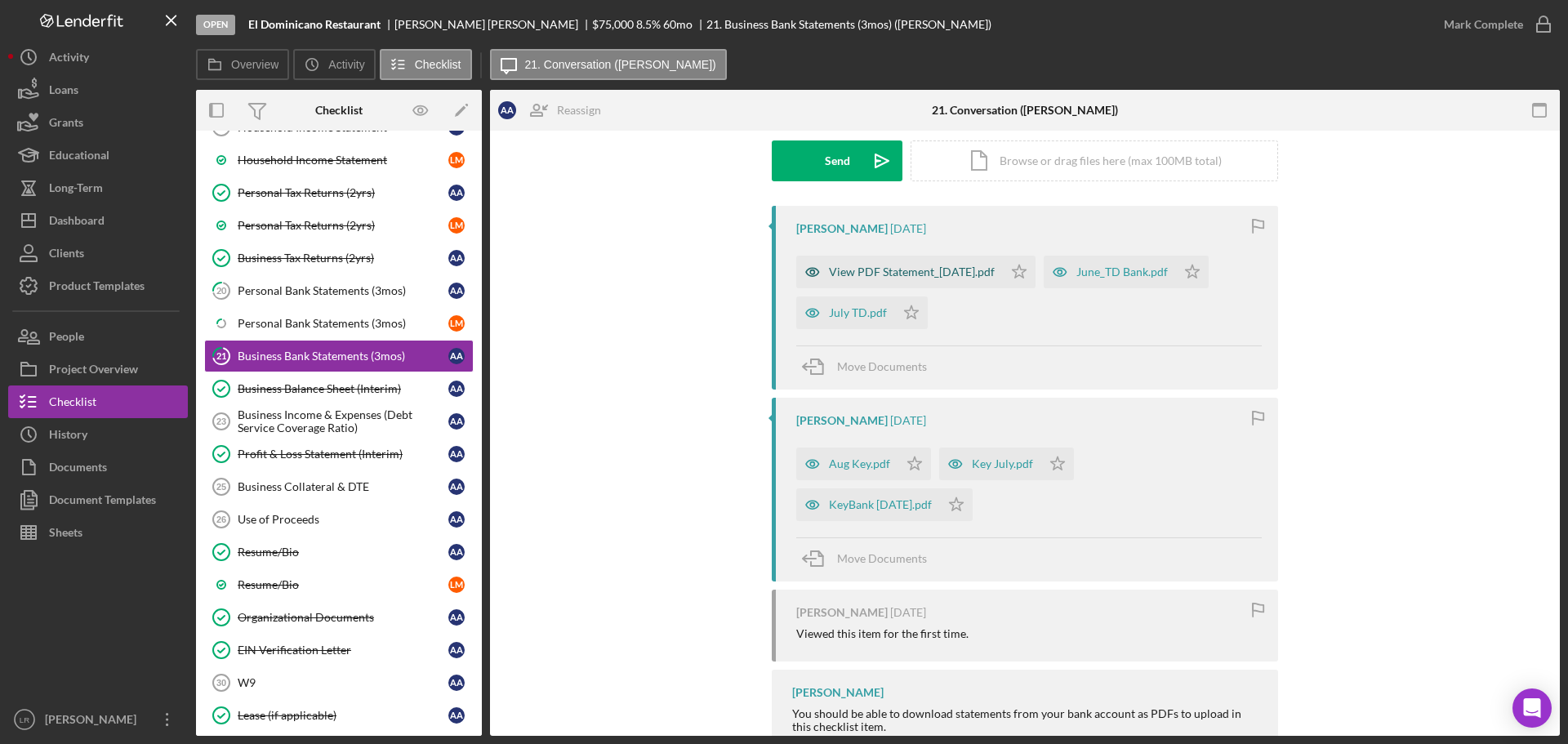
click at [871, 273] on div "View PDF Statement_2025-08-31.pdf" at bounding box center [912, 272] width 166 height 13
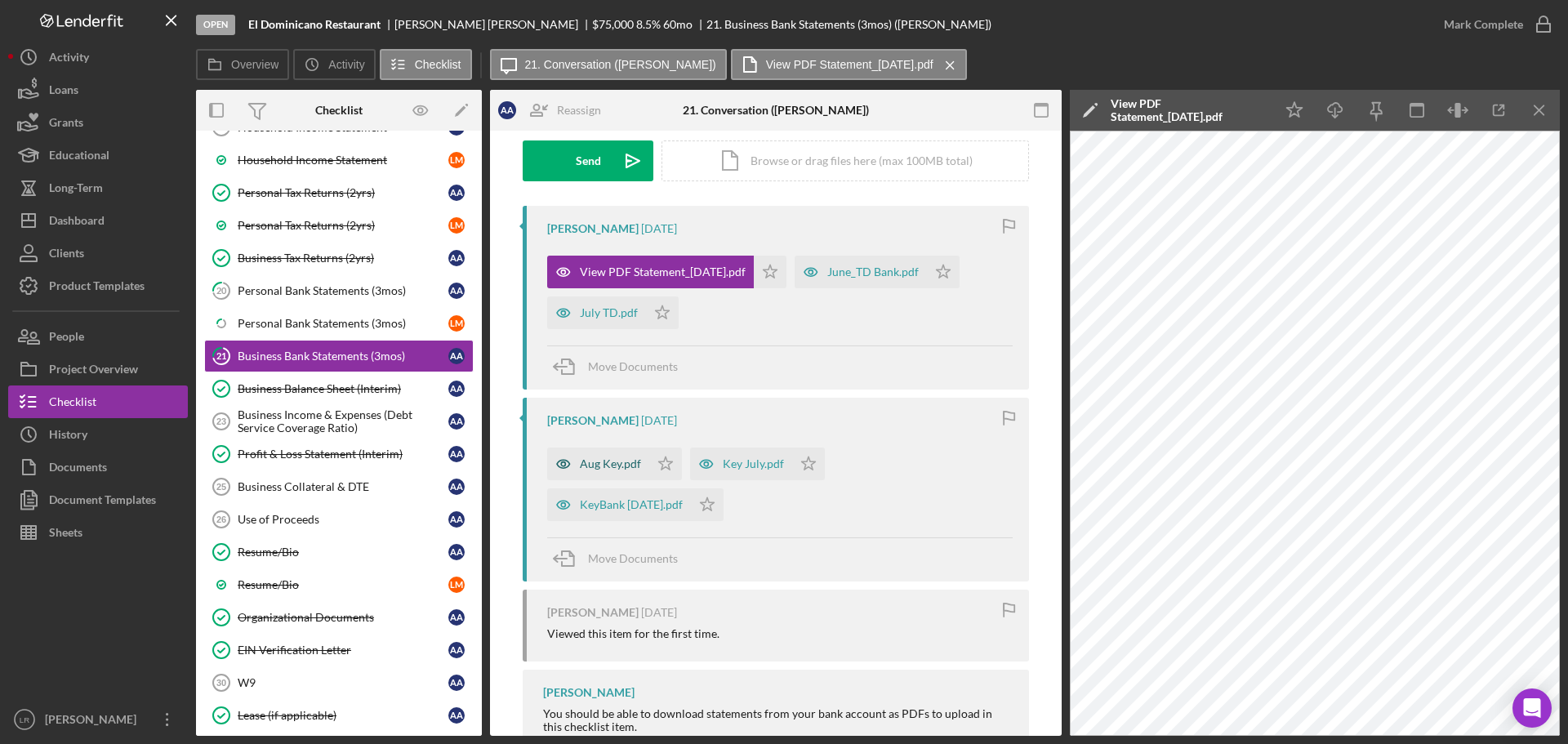
click at [619, 469] on div "Aug Key.pdf" at bounding box center [611, 464] width 61 height 13
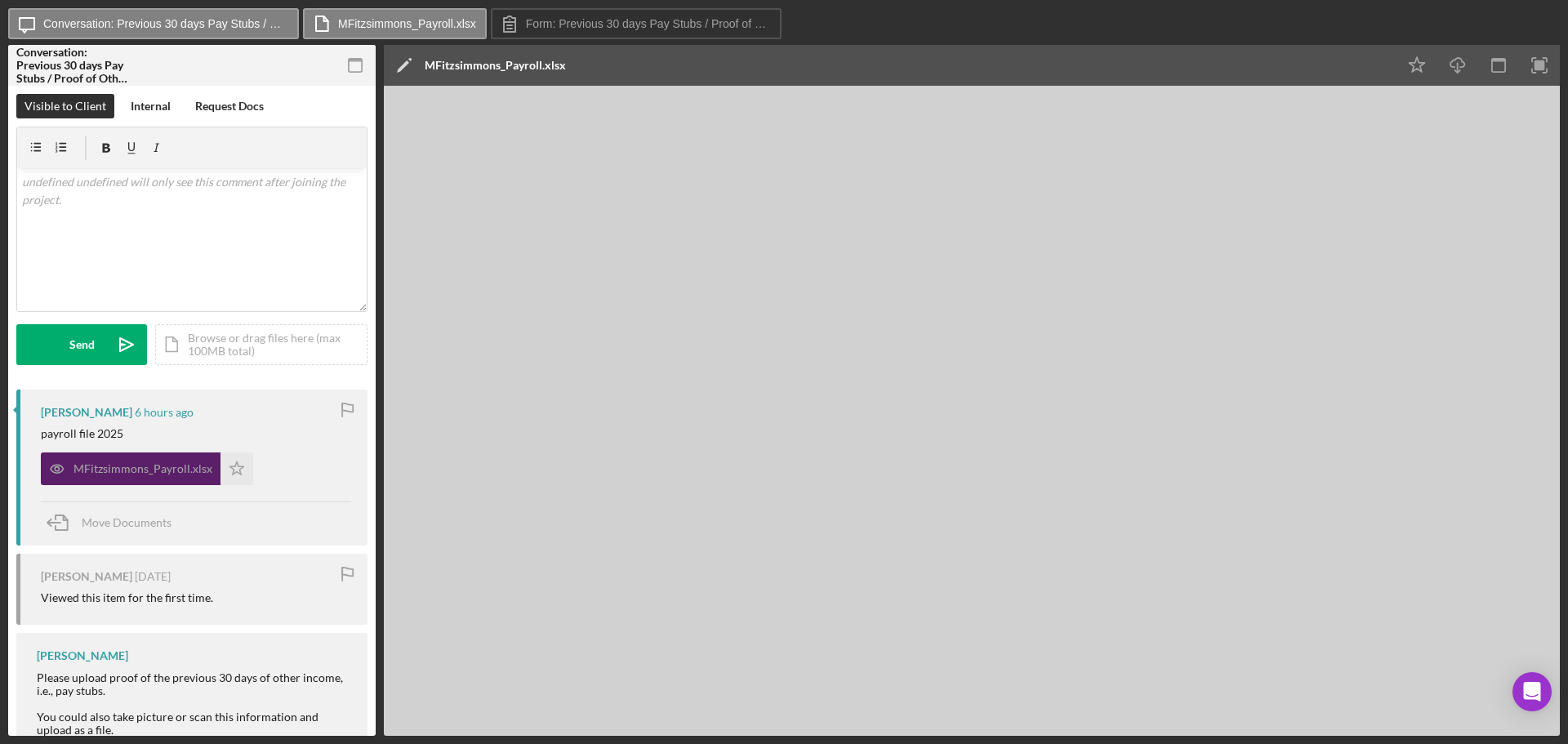
click at [145, 472] on div "MFitzsimmons_Payroll.xlsx" at bounding box center [142, 468] width 139 height 13
